Goal: Transaction & Acquisition: Purchase product/service

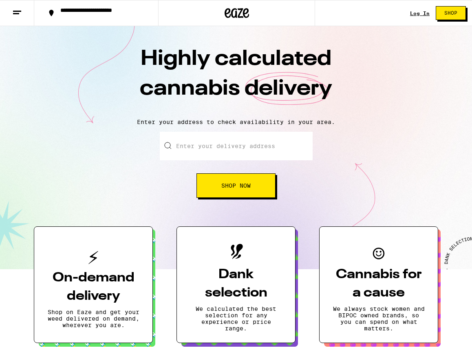
click at [240, 139] on input "Enter your delivery address" at bounding box center [236, 146] width 153 height 29
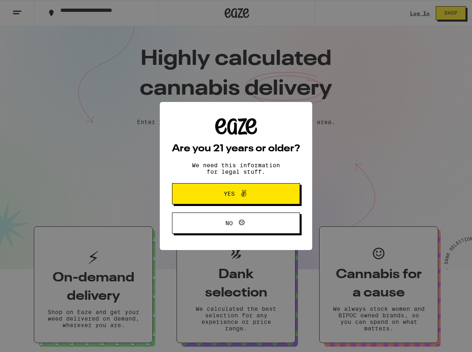
click at [163, 192] on div "Are you 21 years or older? We need this information for legal stuff. Yes No" at bounding box center [236, 176] width 152 height 148
click at [440, 9] on div "Are you 21 years or older? We need this information for legal stuff. Yes No" at bounding box center [236, 176] width 472 height 352
click at [423, 9] on div "Are you 21 years or older? We need this information for legal stuff. Yes No" at bounding box center [236, 176] width 472 height 352
click at [280, 182] on div "Are you 21 years or older? We need this information for legal stuff. Yes No" at bounding box center [236, 175] width 128 height 115
click at [277, 190] on button "Yes" at bounding box center [236, 193] width 128 height 21
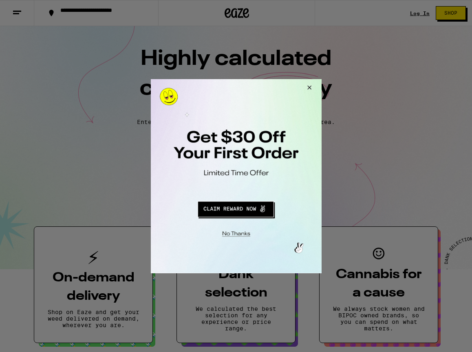
click at [305, 86] on button "Close Modal" at bounding box center [308, 89] width 22 height 20
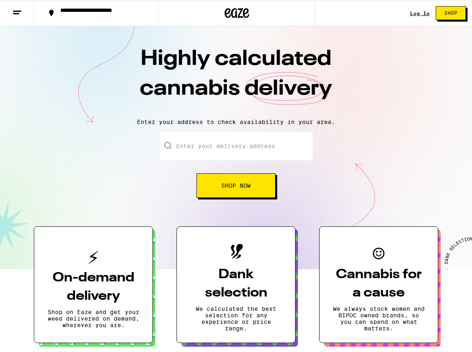
click at [421, 11] on link "Log In" at bounding box center [420, 13] width 20 height 5
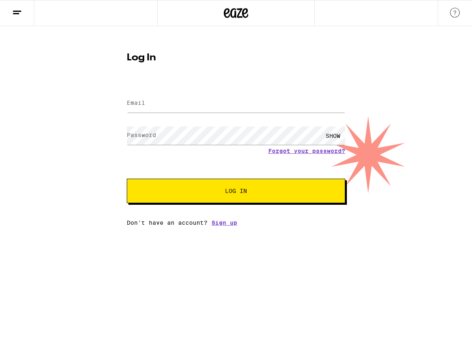
click at [206, 115] on div at bounding box center [236, 103] width 218 height 24
click at [210, 106] on input "Email" at bounding box center [236, 103] width 218 height 18
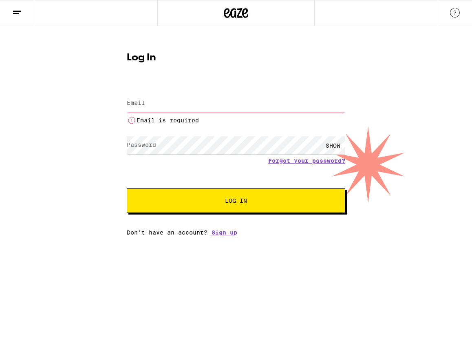
type input "[EMAIL_ADDRESS][DOMAIN_NAME]"
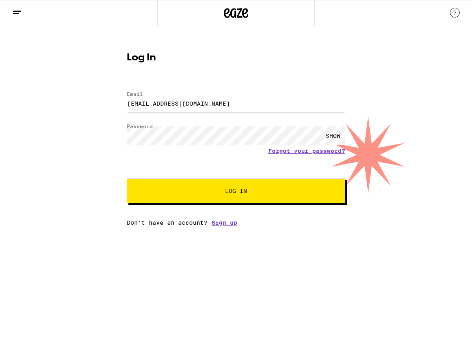
click at [229, 192] on span "Log In" at bounding box center [236, 191] width 22 height 6
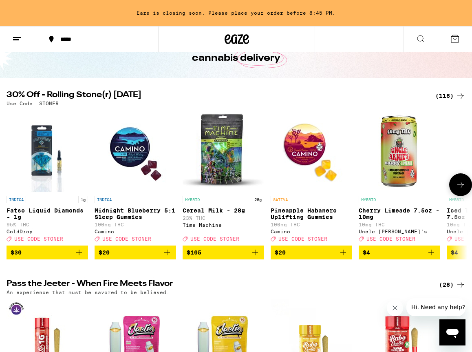
scroll to position [44, 0]
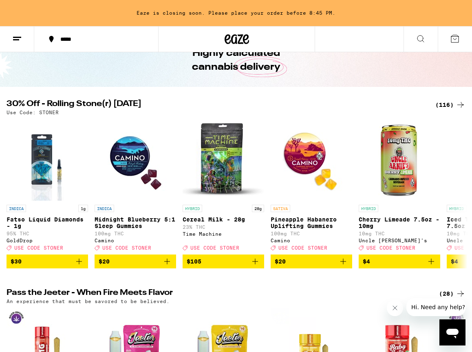
click at [445, 104] on div "(116)" at bounding box center [450, 105] width 30 height 10
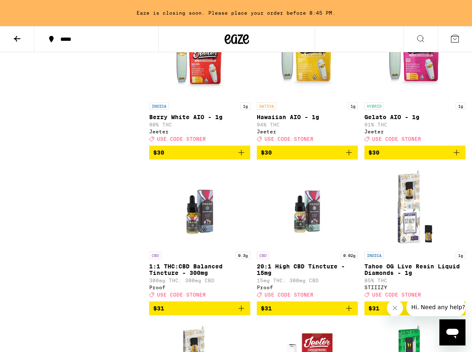
scroll to position [4146, 0]
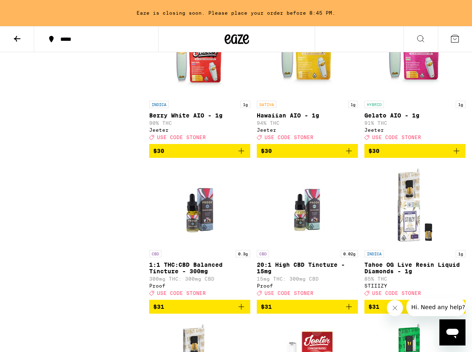
click at [237, 156] on icon "Add to bag" at bounding box center [241, 151] width 10 height 10
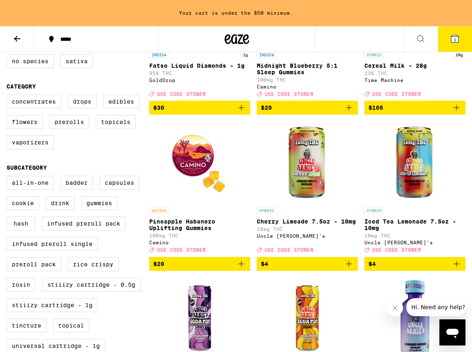
scroll to position [0, 0]
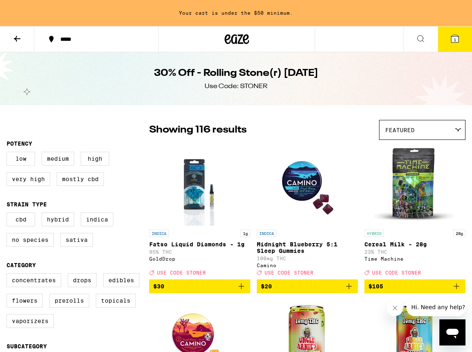
click at [23, 41] on button at bounding box center [17, 39] width 34 height 26
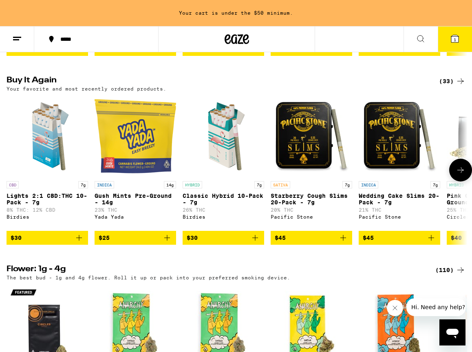
scroll to position [636, 0]
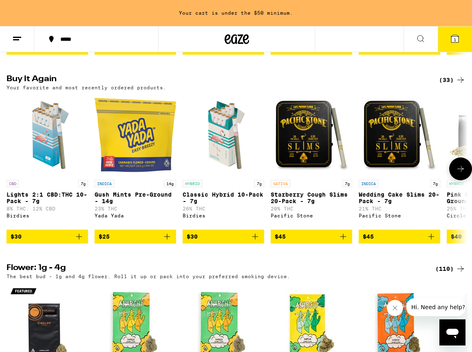
click at [254, 239] on icon "Add to bag" at bounding box center [255, 237] width 6 height 6
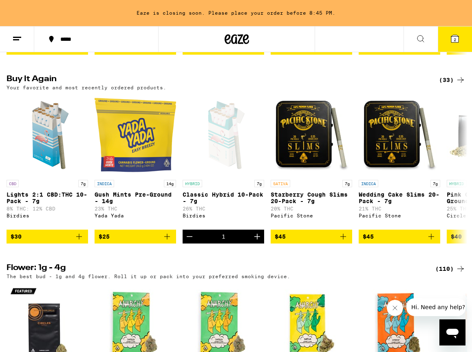
click at [454, 40] on span "2" at bounding box center [455, 39] width 2 height 5
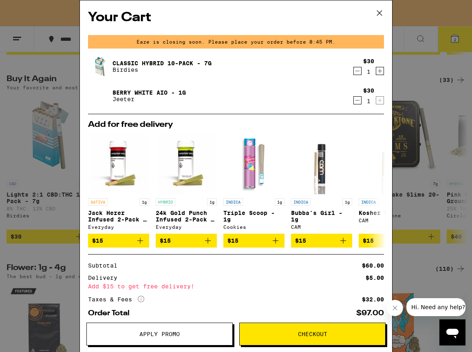
click at [197, 335] on span "Apply Promo" at bounding box center [159, 334] width 145 height 6
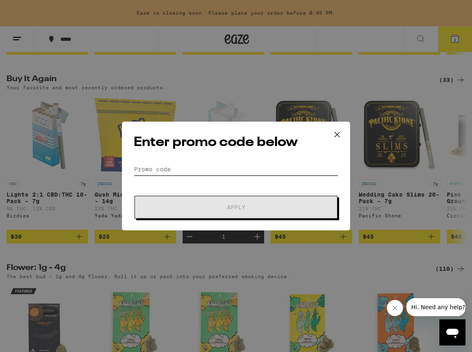
click at [291, 173] on input "Promo Code" at bounding box center [236, 169] width 205 height 12
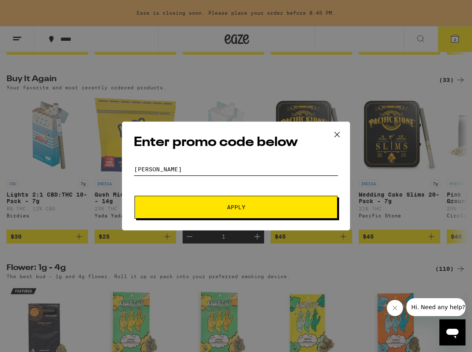
type input "[PERSON_NAME]"
click at [134, 196] on button "Apply" at bounding box center [235, 207] width 203 height 23
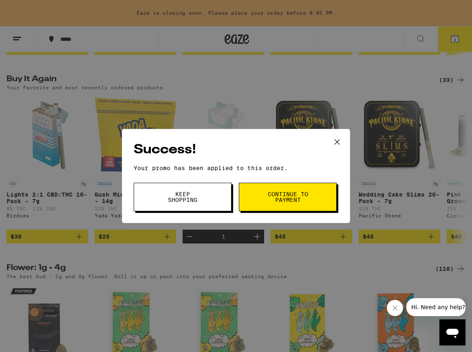
click at [290, 211] on div "Success! Your promo has been applied to this order. Promo Code [PERSON_NAME] Ke…" at bounding box center [236, 176] width 228 height 94
click at [292, 204] on button "Continue to payment" at bounding box center [288, 197] width 98 height 29
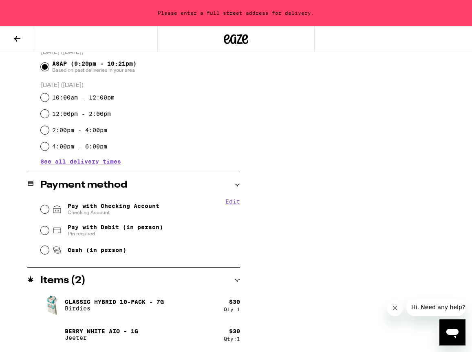
scroll to position [233, 0]
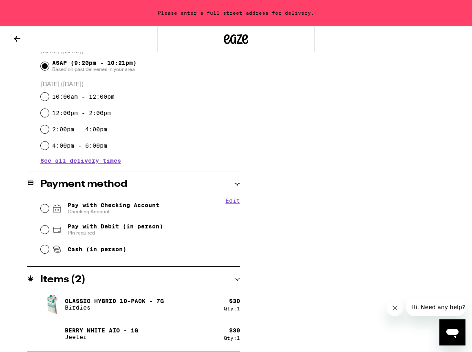
click at [158, 209] on span "Checking Account" at bounding box center [114, 211] width 92 height 7
click at [49, 209] on input "Pay with Checking Account Checking Account" at bounding box center [45, 208] width 8 height 8
radio input "true"
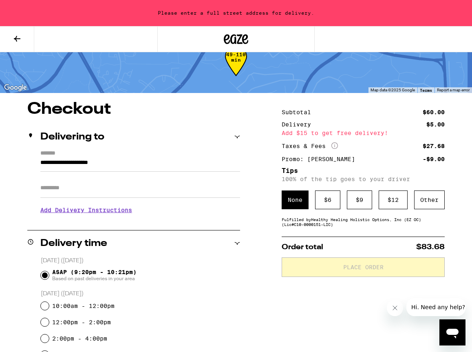
scroll to position [0, 0]
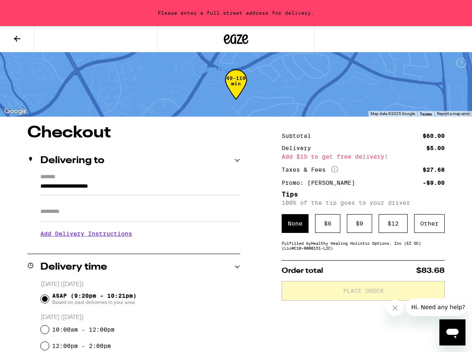
click at [152, 190] on input "**********" at bounding box center [140, 188] width 200 height 14
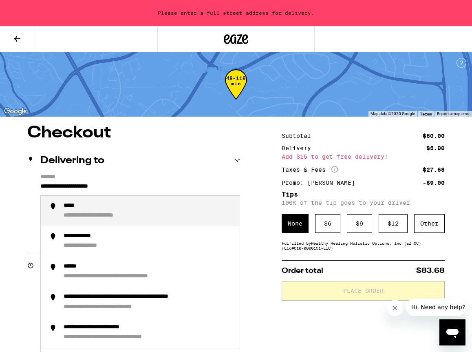
click at [152, 190] on input "**********" at bounding box center [140, 188] width 200 height 14
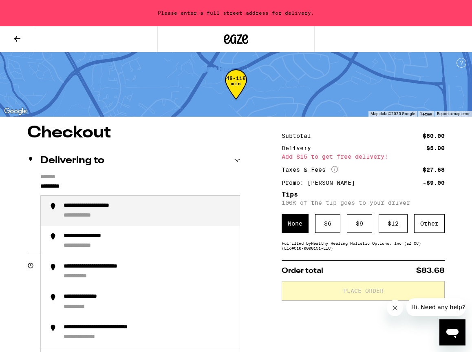
click at [158, 220] on div "**********" at bounding box center [149, 211] width 170 height 18
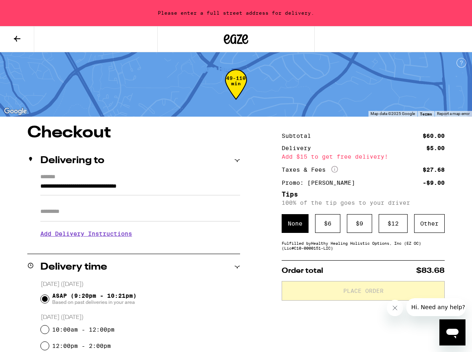
type input "**********"
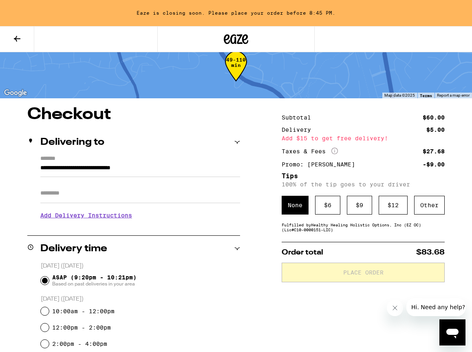
scroll to position [20, 0]
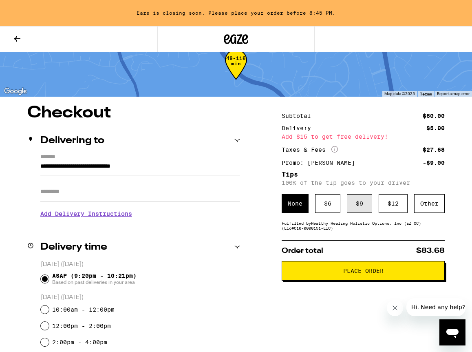
click at [350, 200] on div "$ 9" at bounding box center [359, 203] width 25 height 19
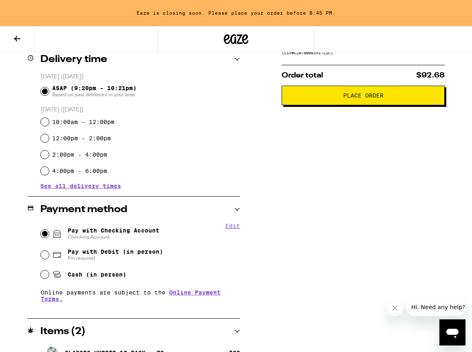
scroll to position [196, 0]
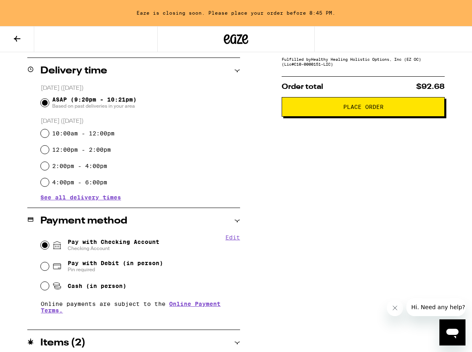
click at [355, 117] on button "Place Order" at bounding box center [363, 107] width 163 height 20
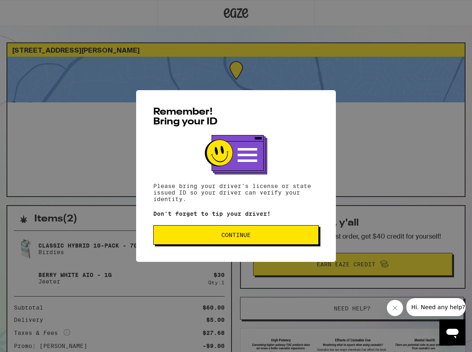
click at [295, 229] on button "Continue" at bounding box center [235, 235] width 165 height 20
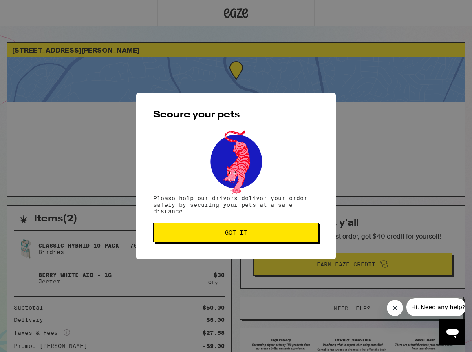
click at [295, 232] on span "Got it" at bounding box center [236, 232] width 152 height 6
